Goal: Information Seeking & Learning: Learn about a topic

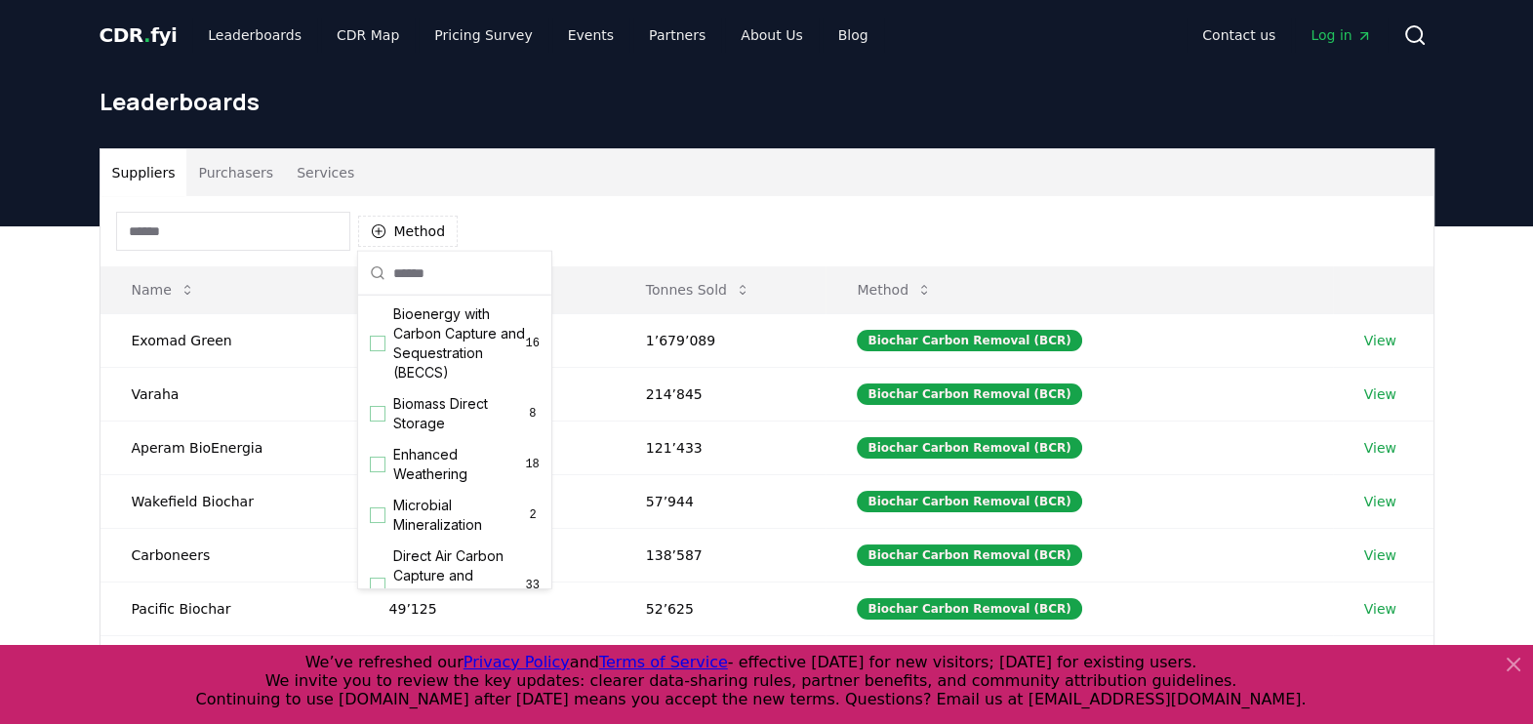
scroll to position [224, 0]
click at [381, 471] on div "Suggestions" at bounding box center [378, 464] width 16 height 16
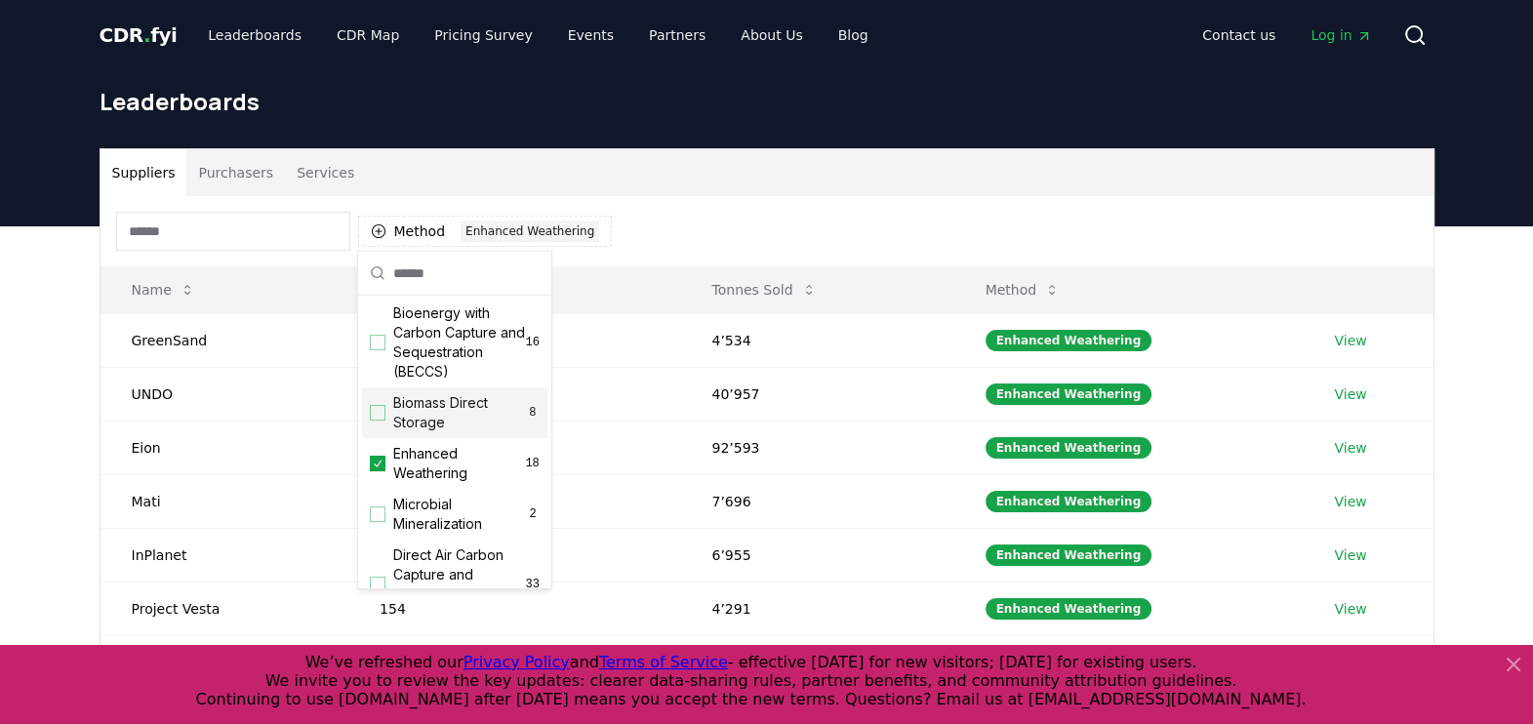
click at [822, 210] on div "Method 1 Enhanced Weathering" at bounding box center [767, 231] width 1333 height 70
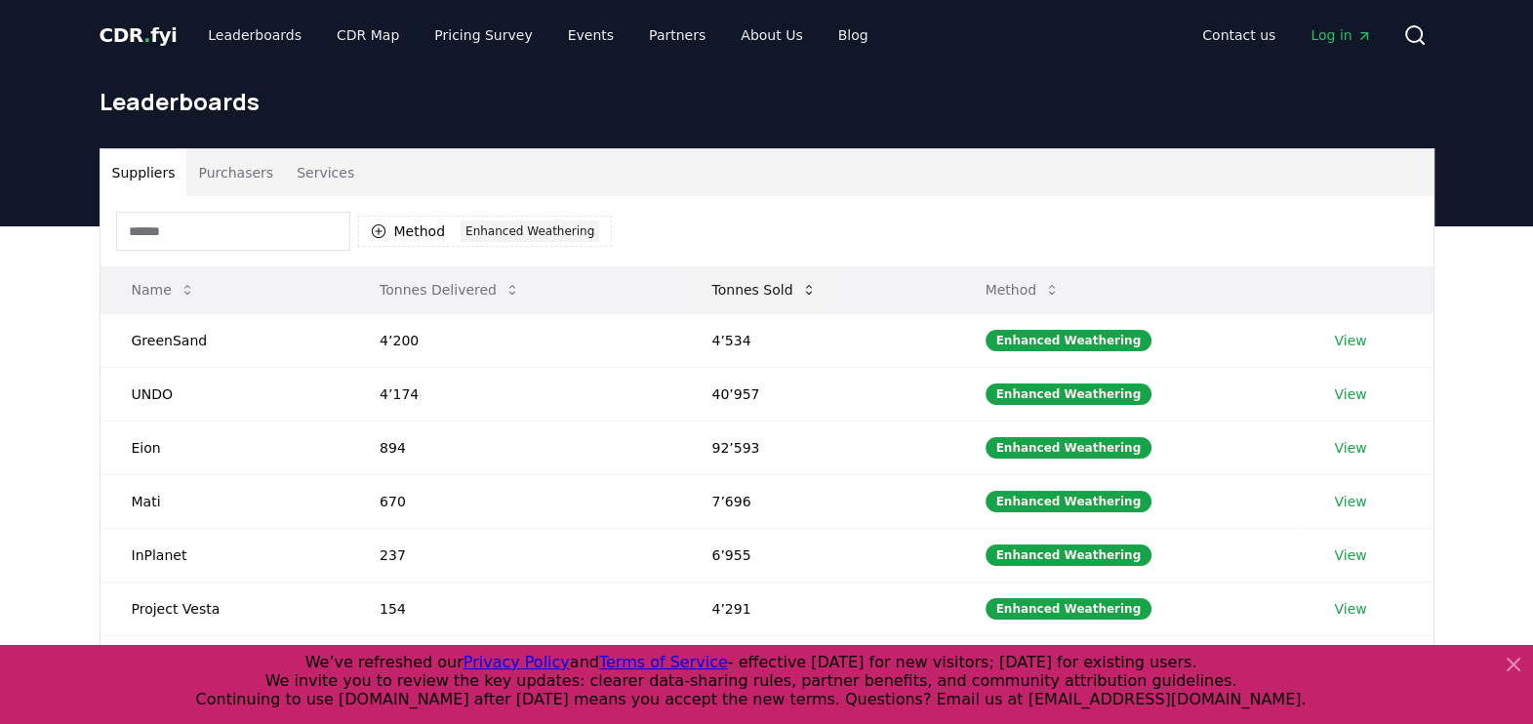
click at [807, 291] on icon at bounding box center [809, 290] width 16 height 16
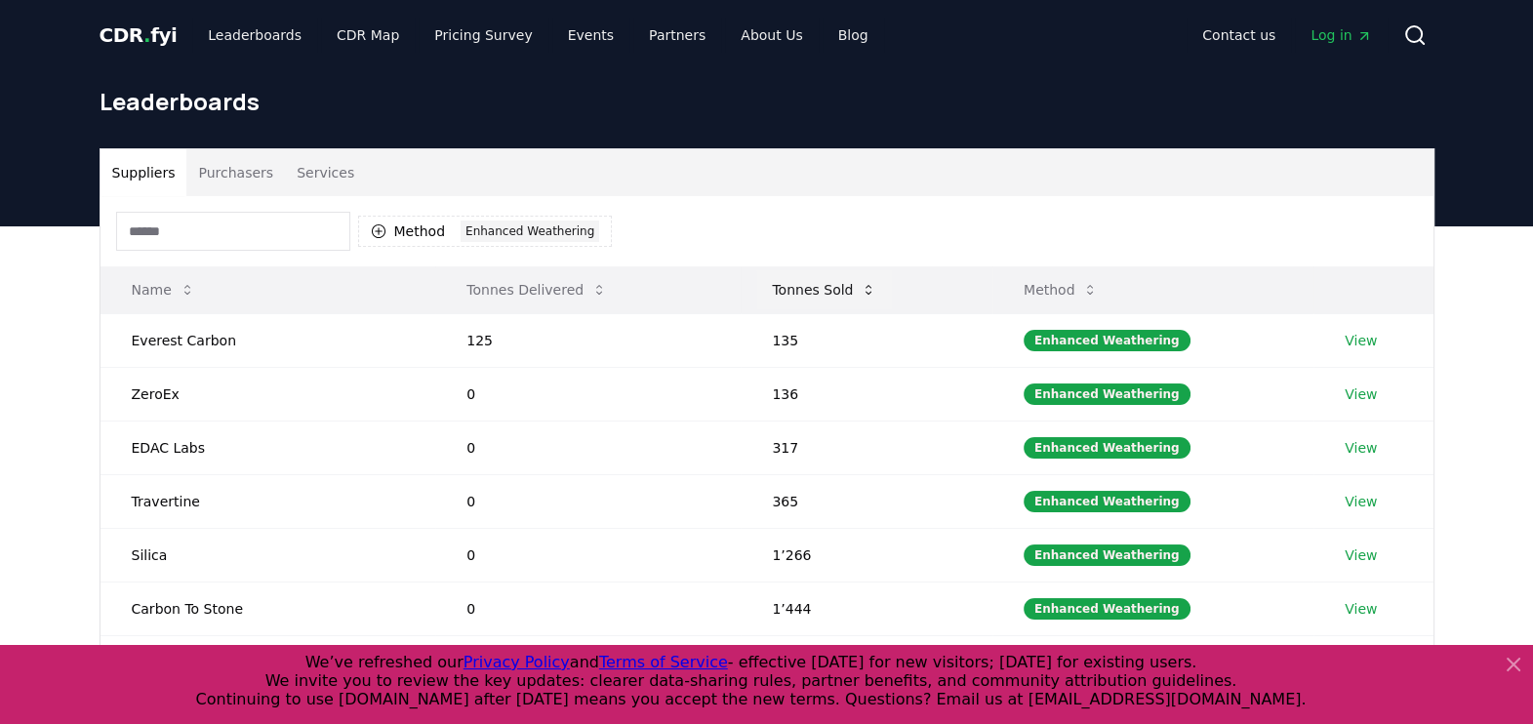
click at [807, 291] on button "Tonnes Sold" at bounding box center [824, 289] width 136 height 39
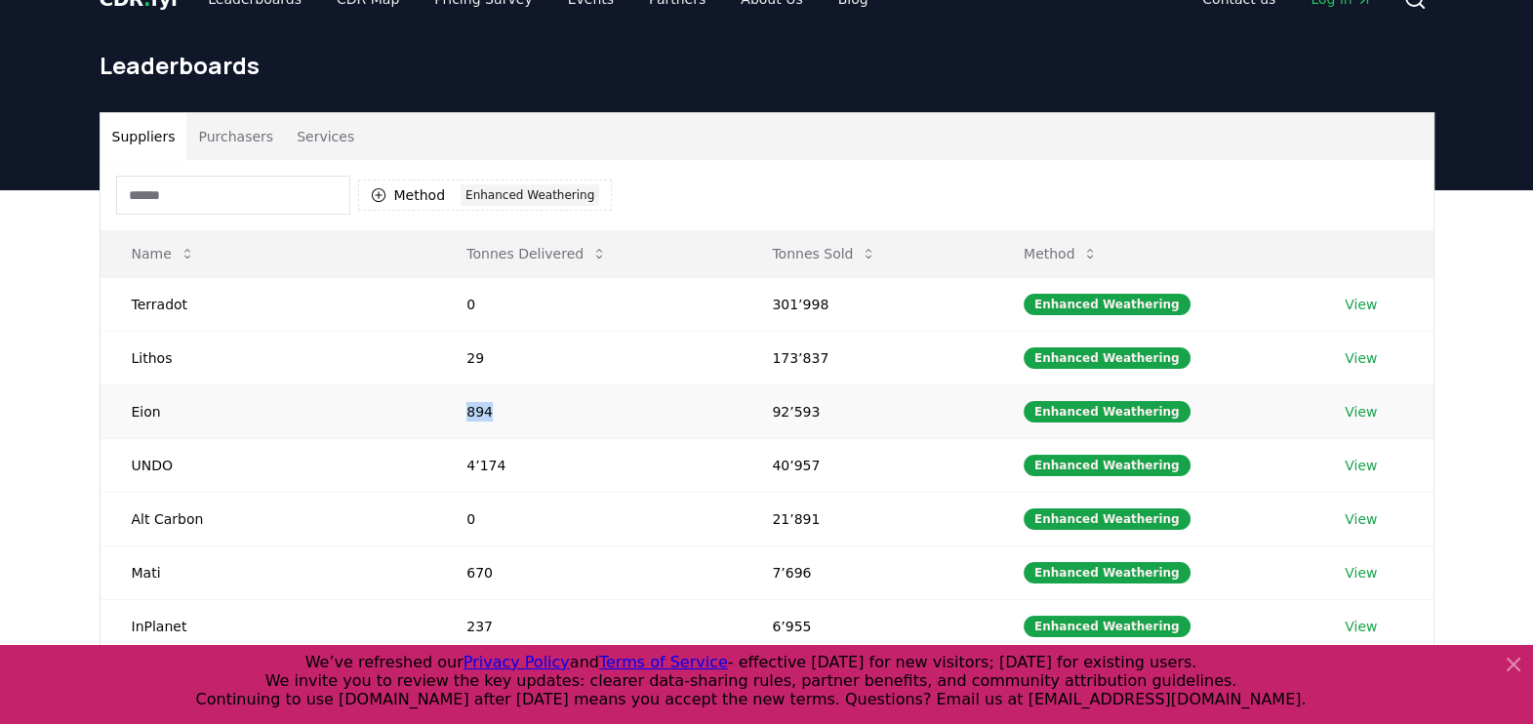
drag, startPoint x: 502, startPoint y: 417, endPoint x: 420, endPoint y: 413, distance: 82.1
click at [420, 413] on tr "Eion 894 92’593 Enhanced Weathering View" at bounding box center [767, 411] width 1333 height 54
click at [1345, 413] on link "View" at bounding box center [1361, 412] width 32 height 20
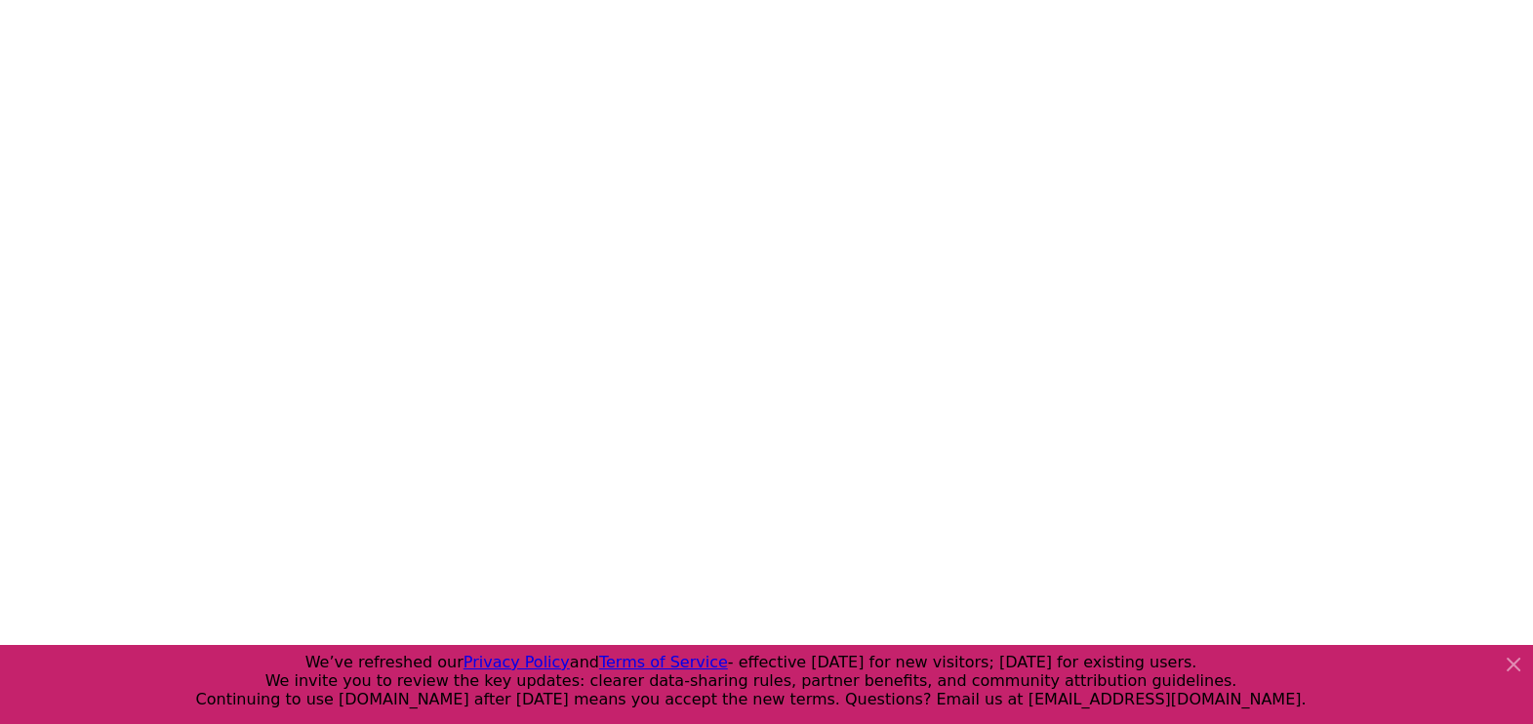
scroll to position [734, 0]
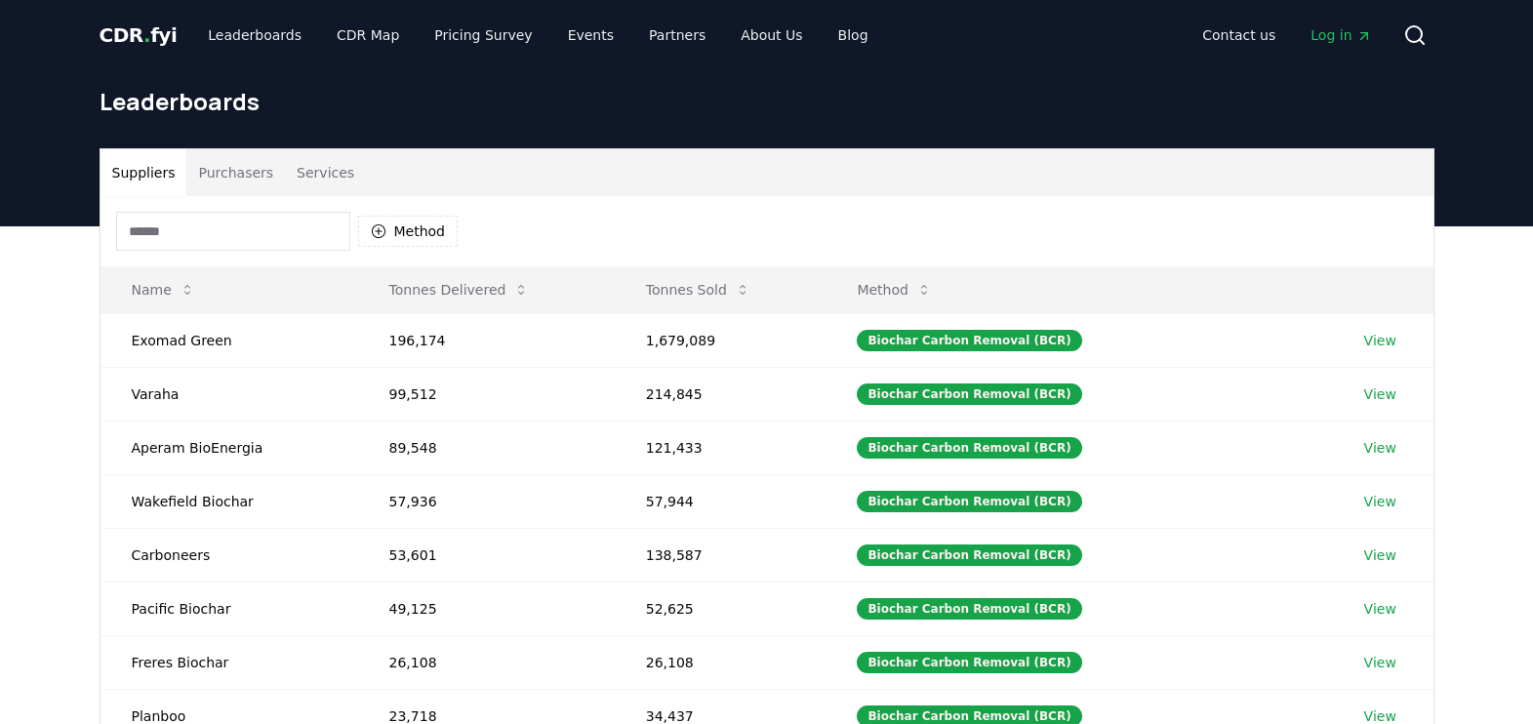
scroll to position [36, 0]
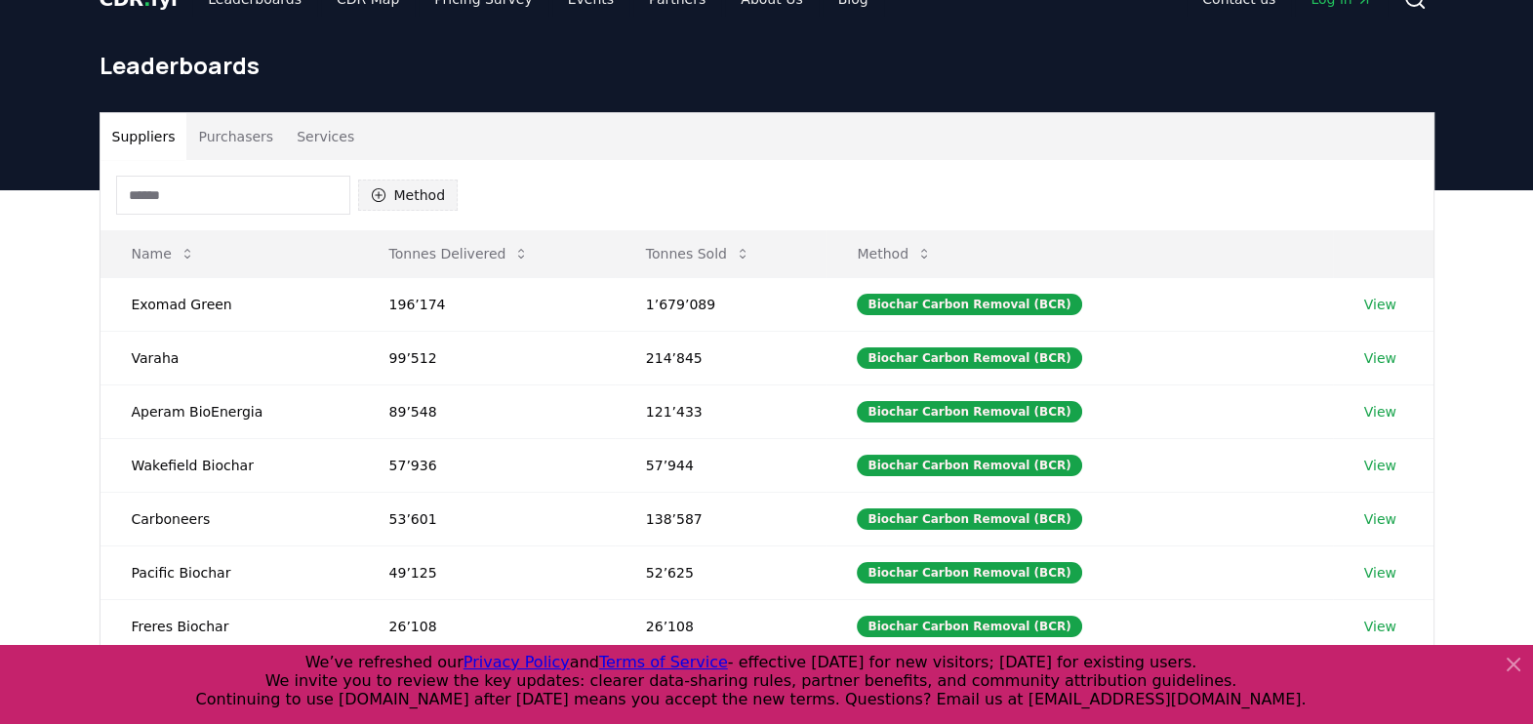
click at [376, 188] on icon "button" at bounding box center [378, 195] width 14 height 14
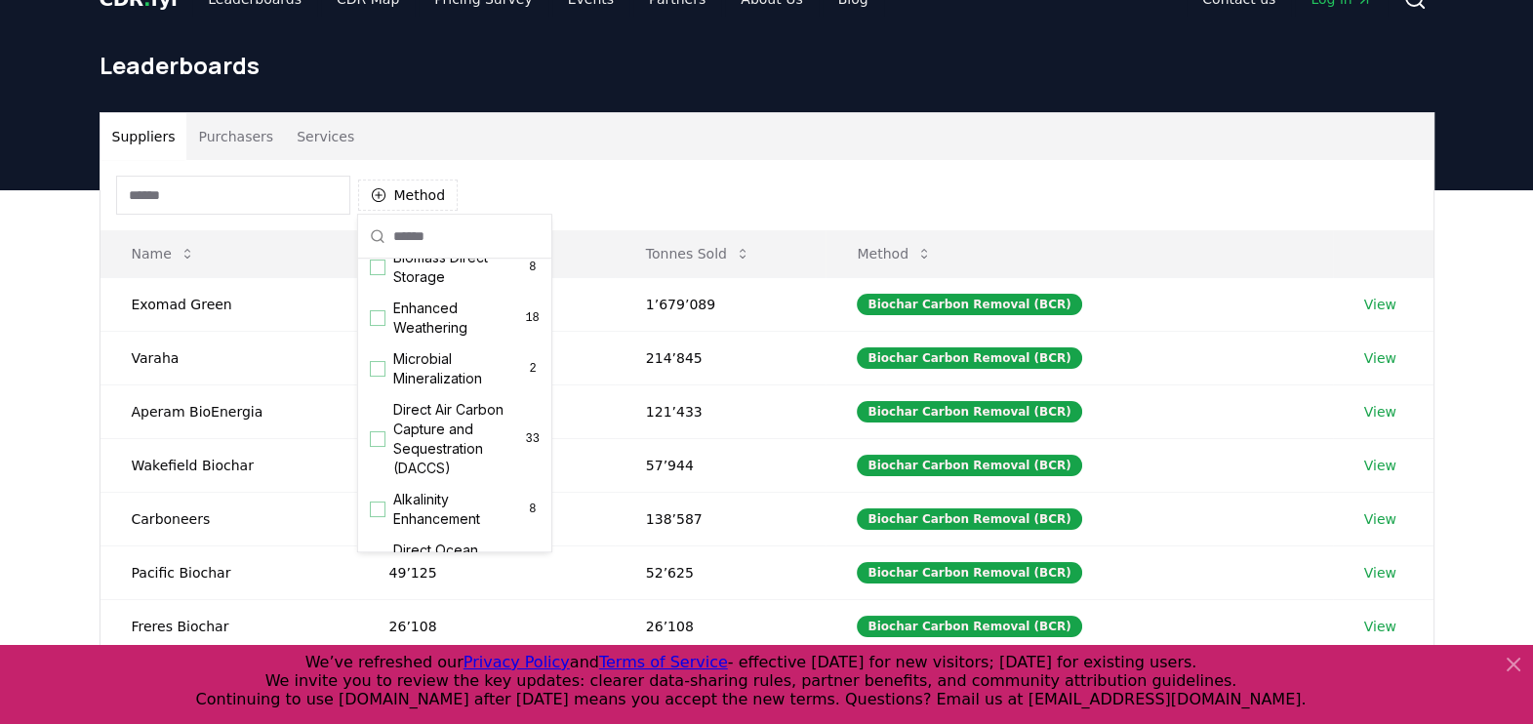
scroll to position [347, 0]
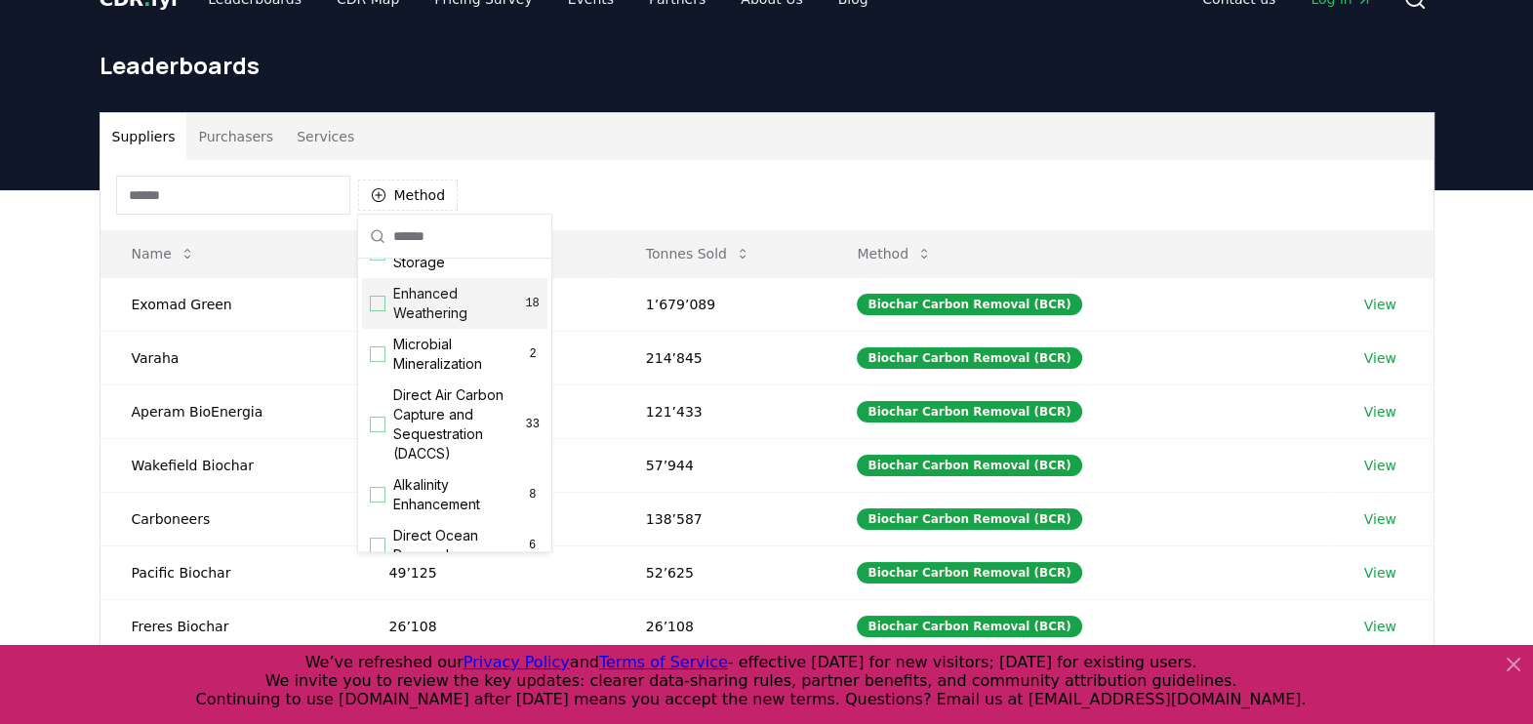
click at [382, 311] on div "Suggestions" at bounding box center [378, 304] width 16 height 16
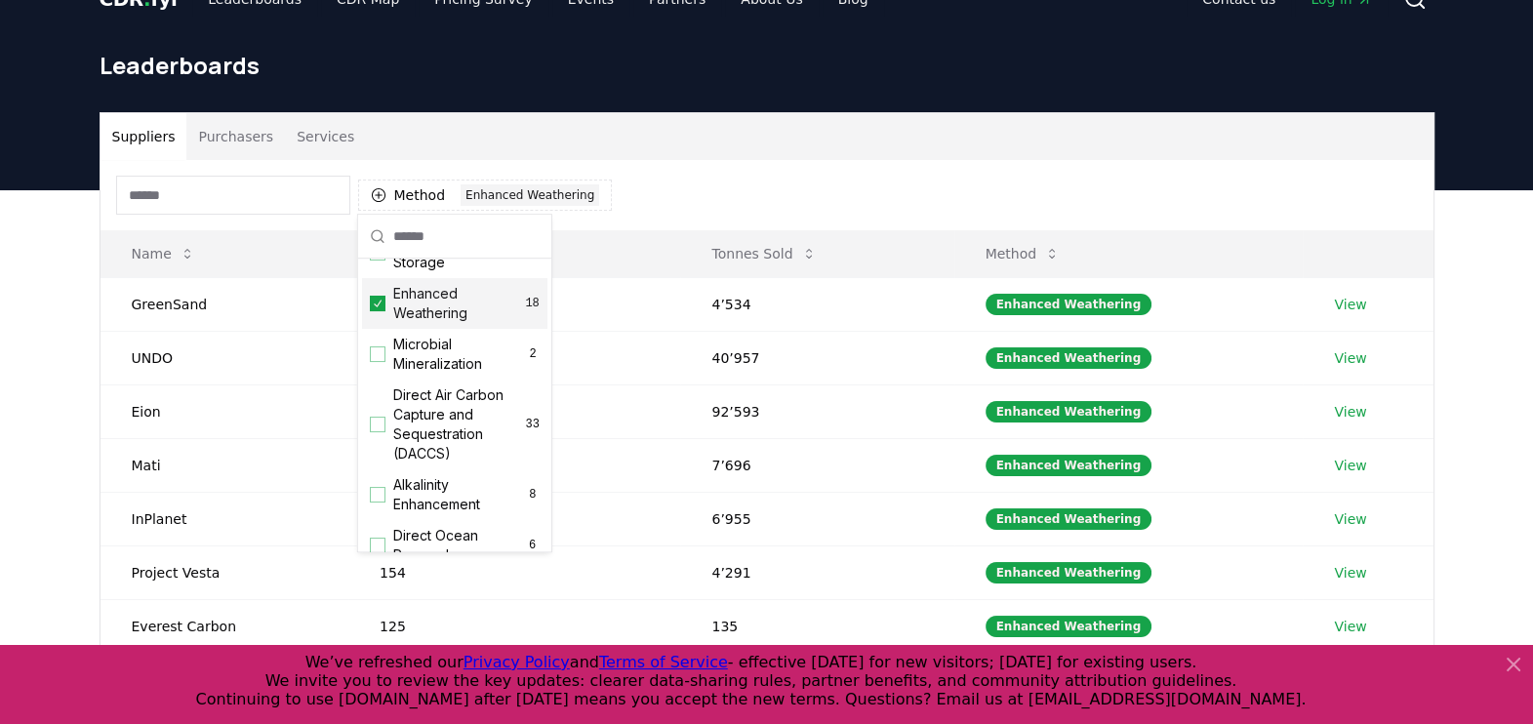
click at [821, 209] on div "Method 1 Enhanced Weathering" at bounding box center [767, 195] width 1333 height 70
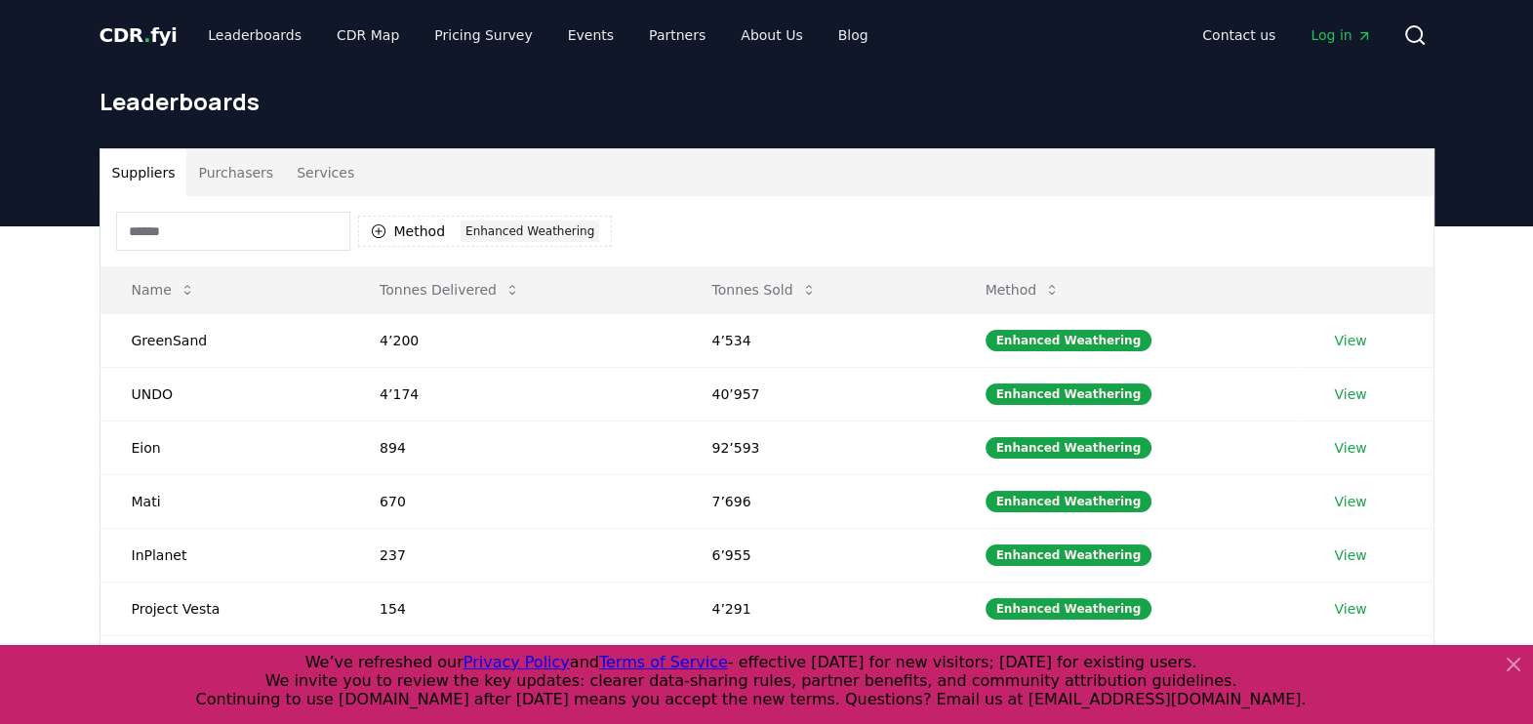
scroll to position [78, 0]
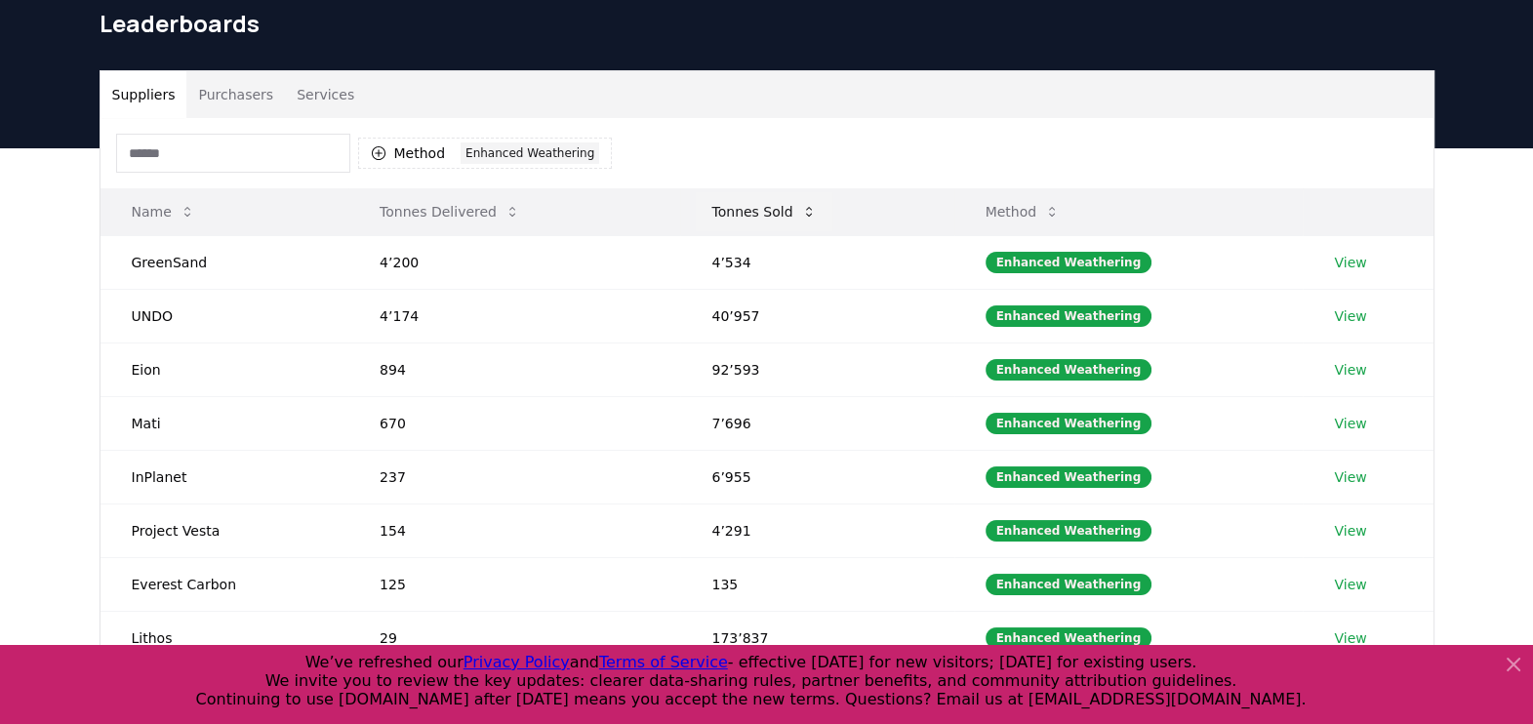
click at [809, 215] on icon at bounding box center [809, 212] width 16 height 16
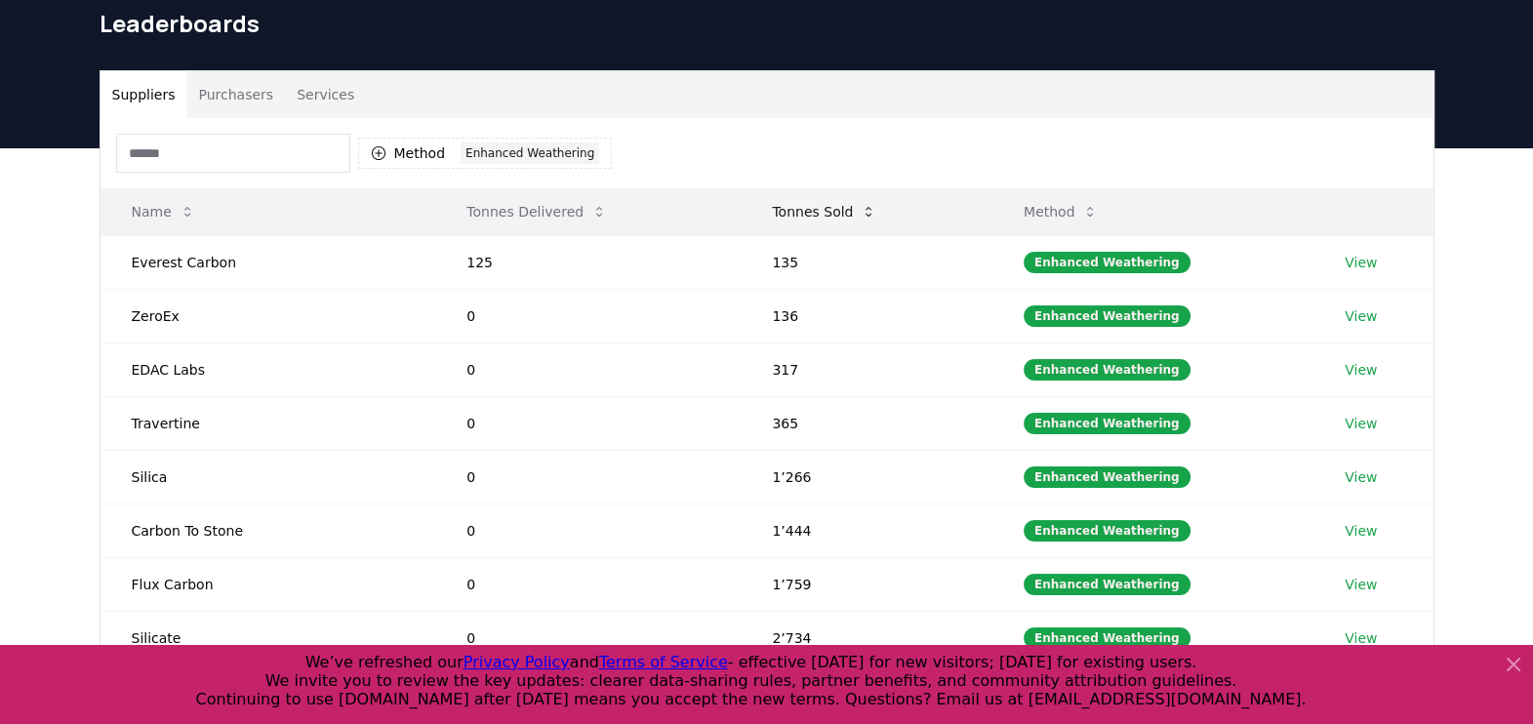
click at [861, 215] on icon at bounding box center [869, 212] width 16 height 16
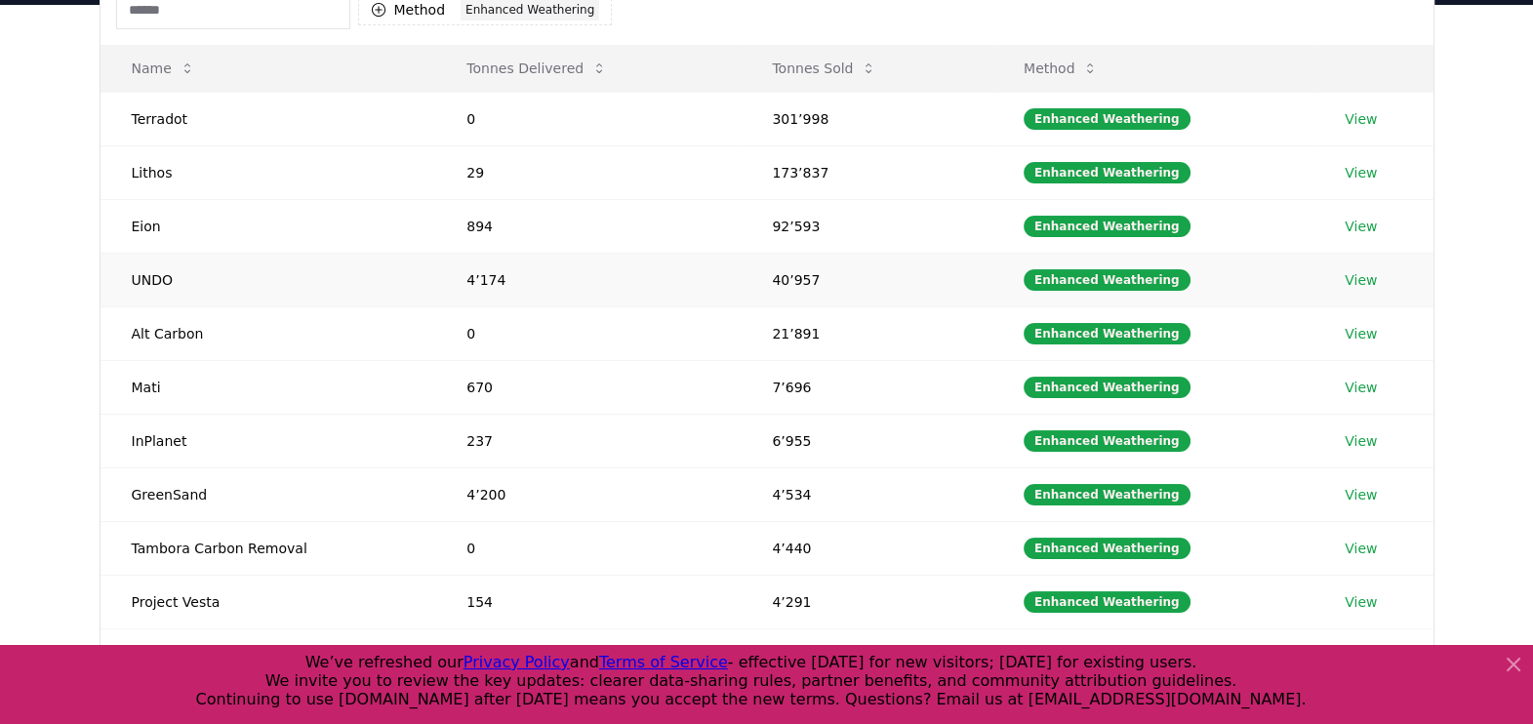
scroll to position [214, 0]
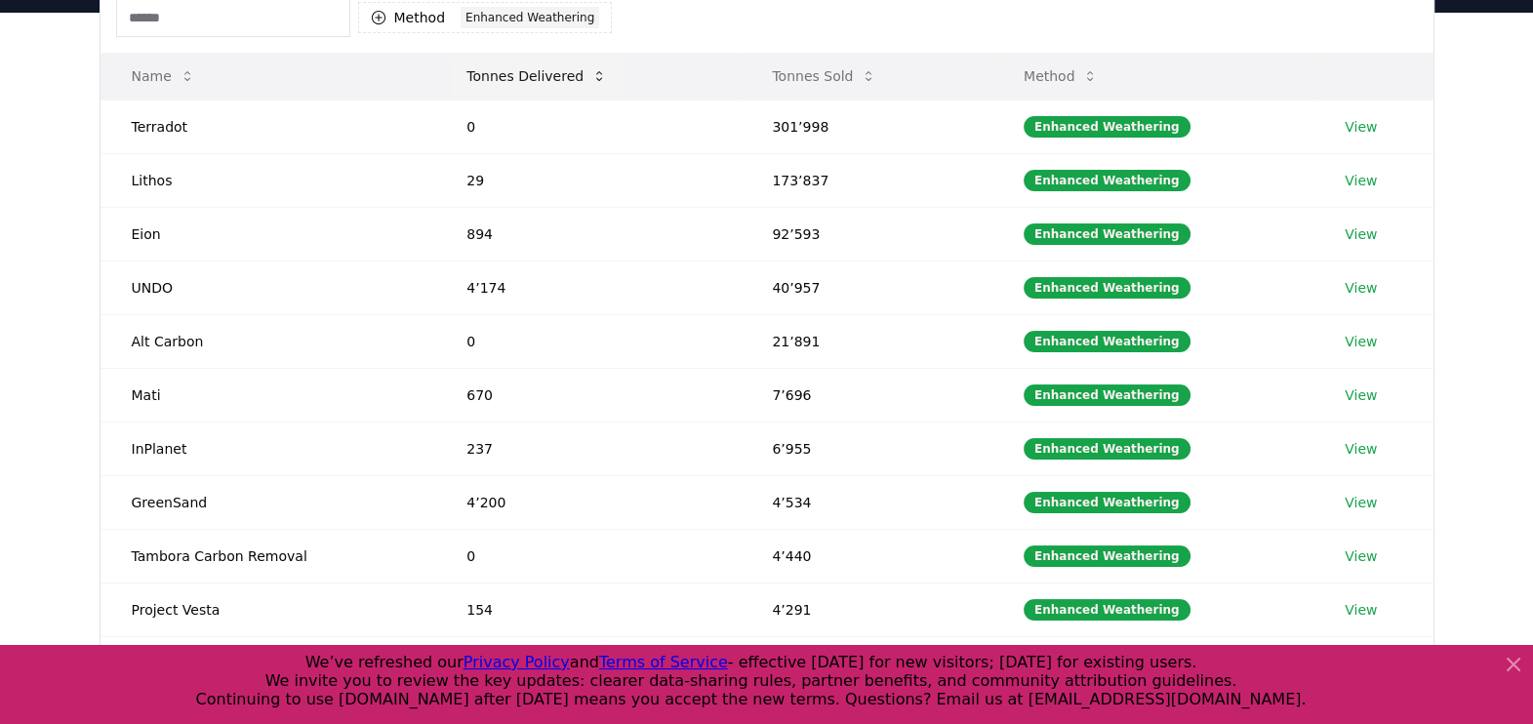
click at [596, 71] on icon at bounding box center [599, 76] width 6 height 10
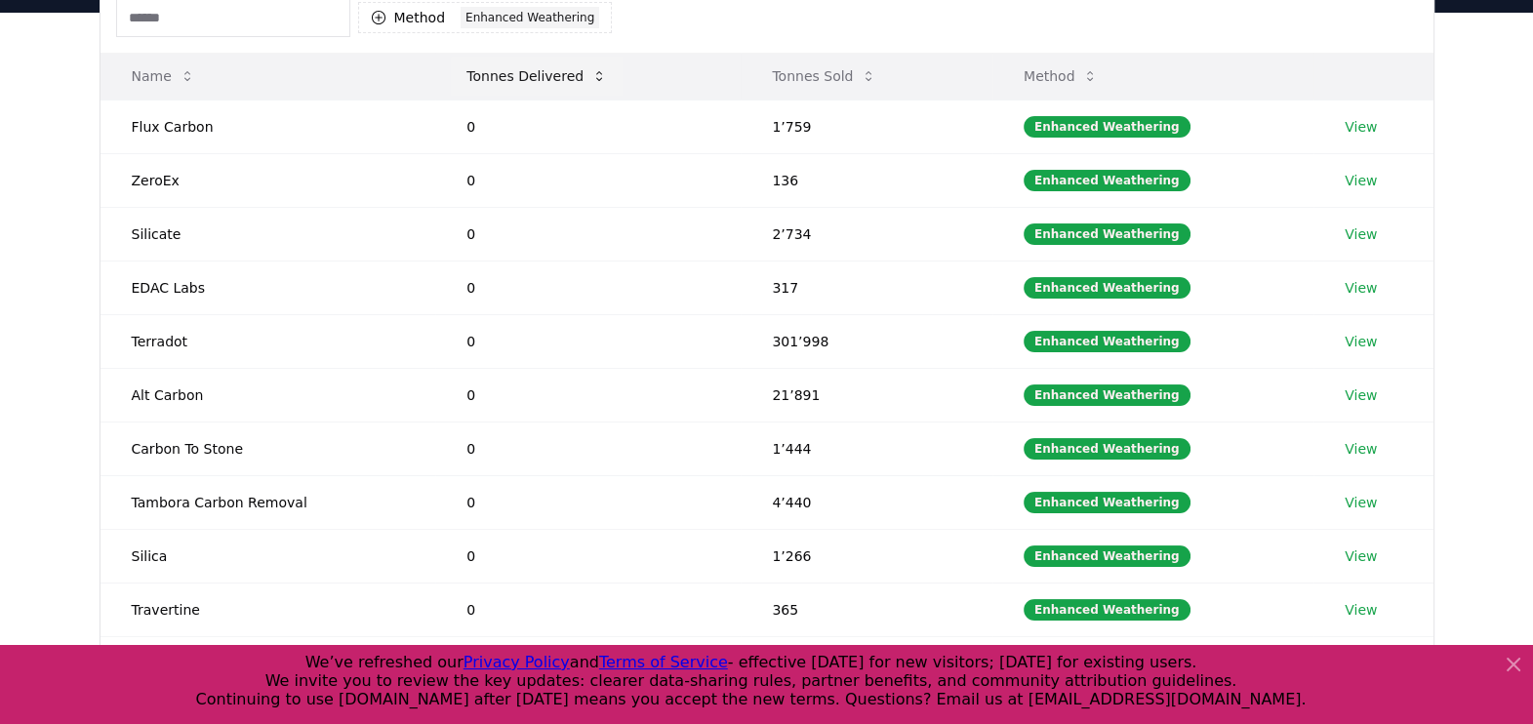
click at [596, 71] on icon at bounding box center [599, 76] width 6 height 10
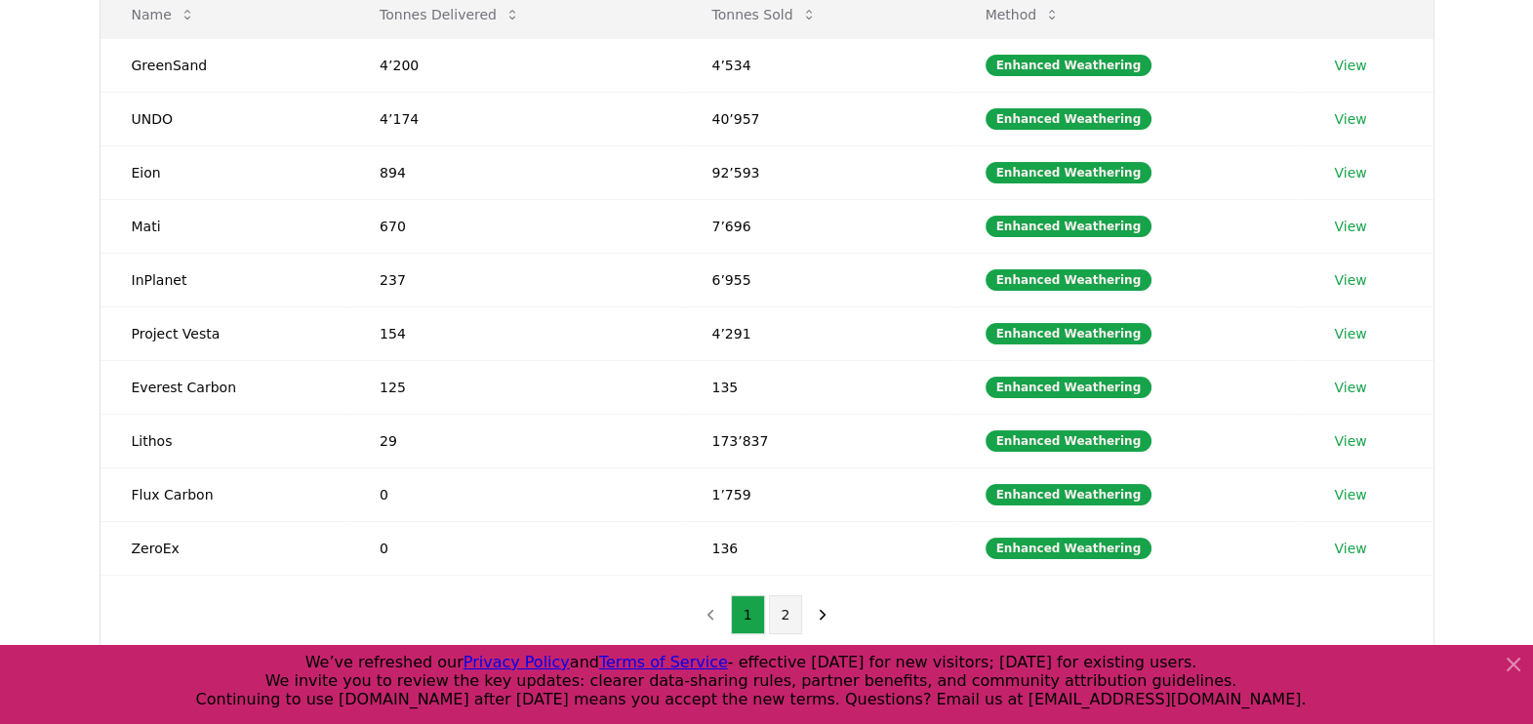
scroll to position [351, 0]
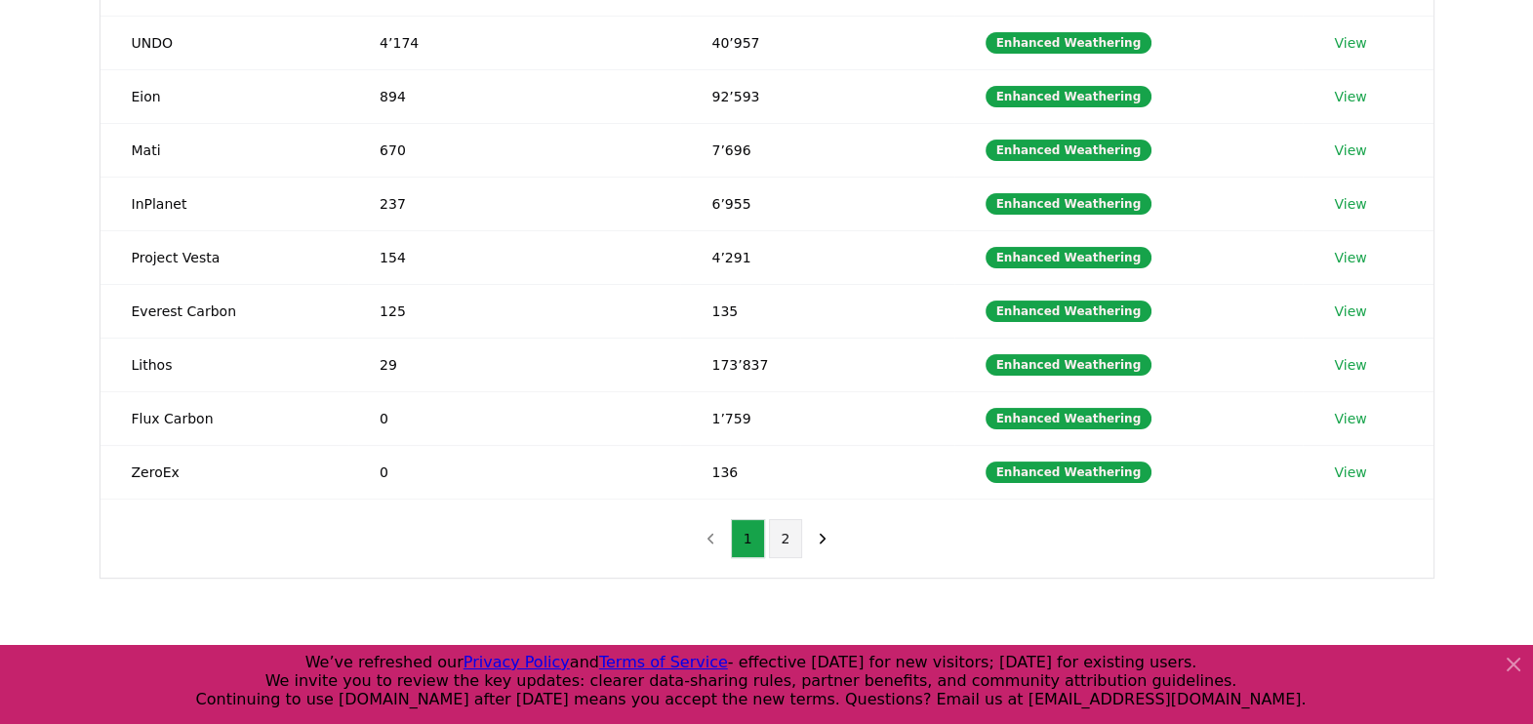
click at [792, 530] on button "2" at bounding box center [786, 538] width 34 height 39
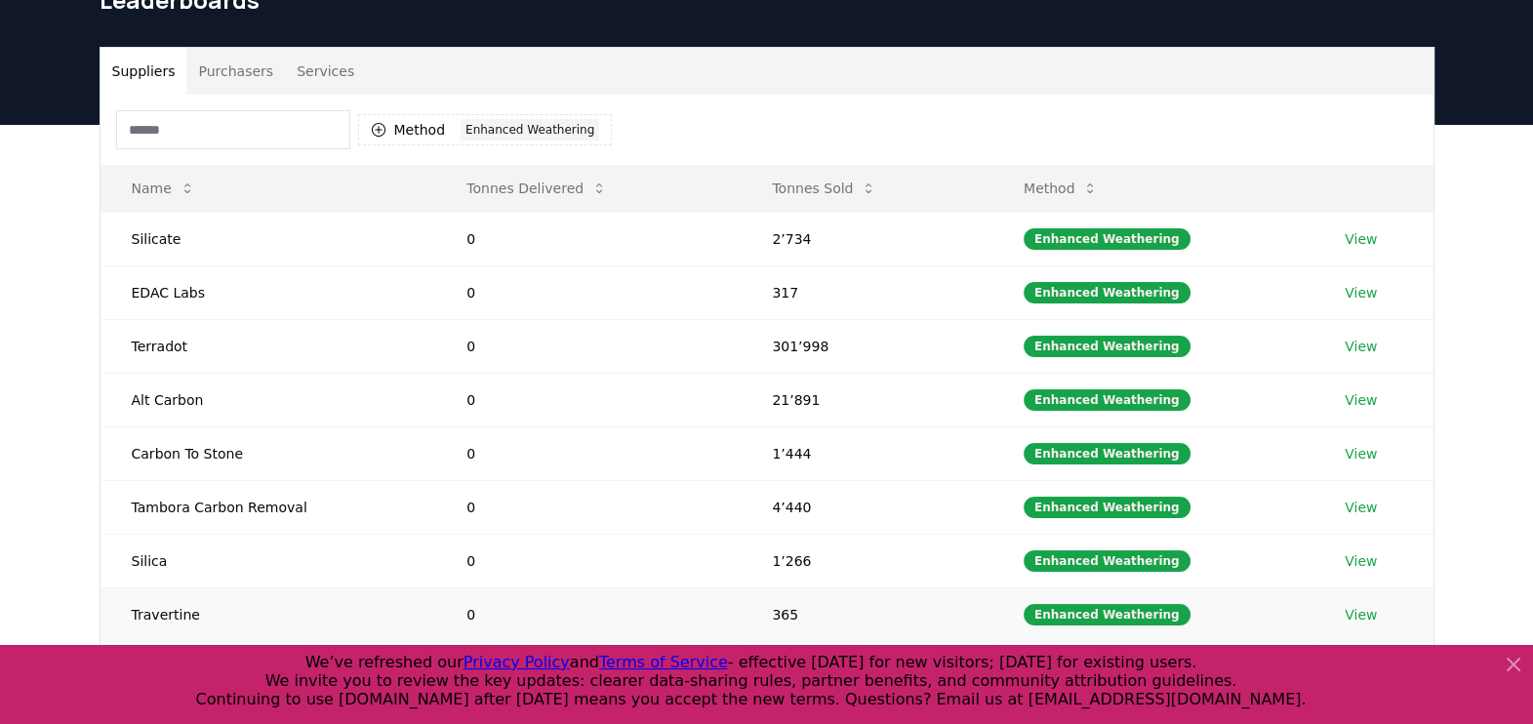
scroll to position [196, 0]
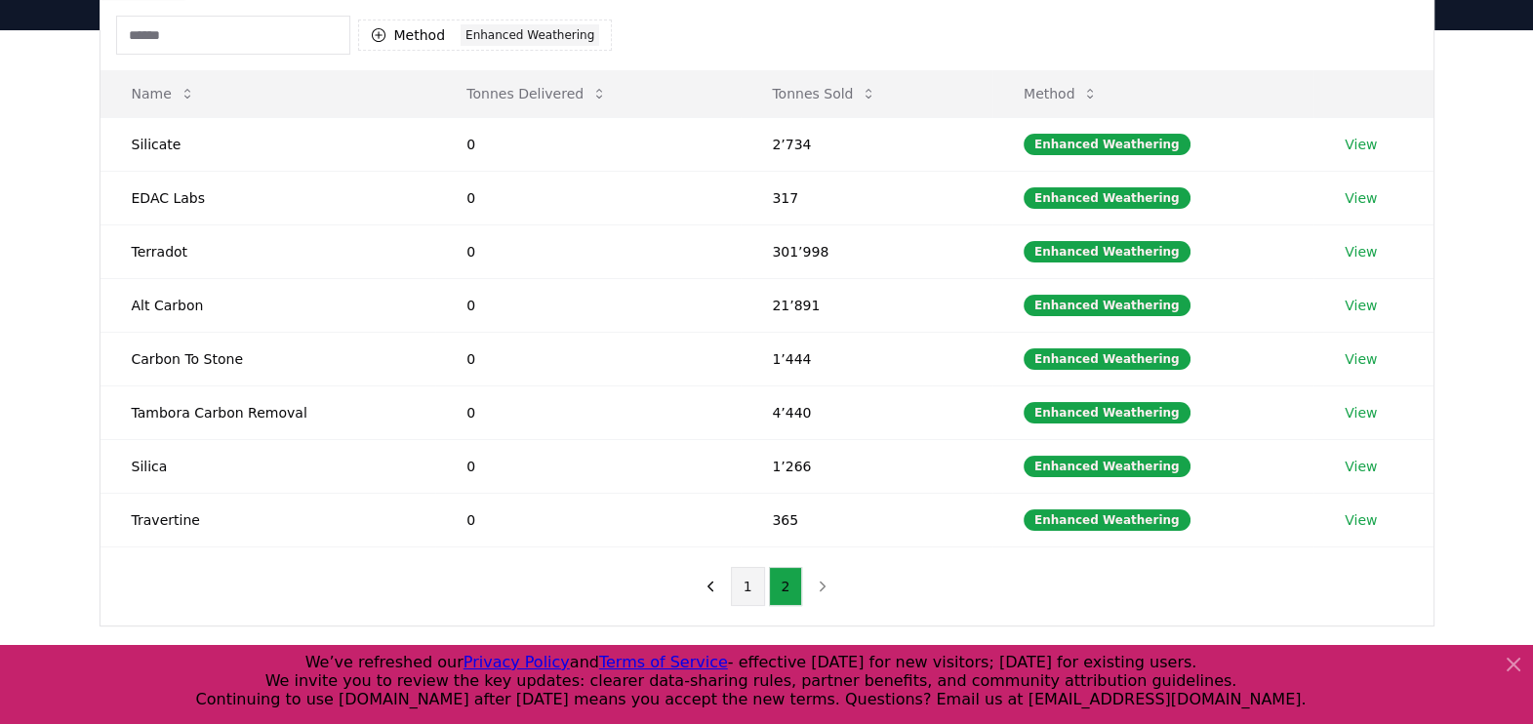
click at [749, 578] on button "1" at bounding box center [748, 586] width 34 height 39
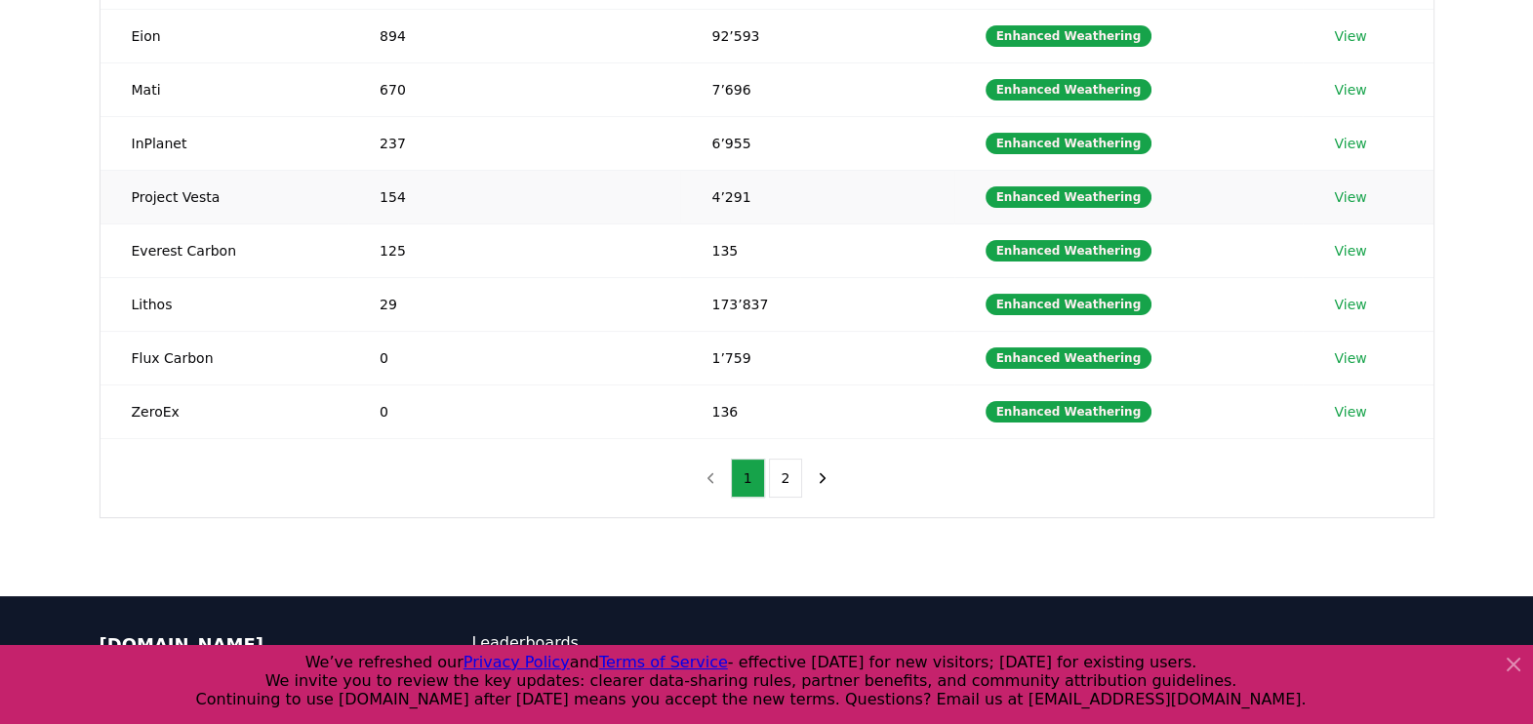
scroll to position [414, 0]
